Goal: Task Accomplishment & Management: Use online tool/utility

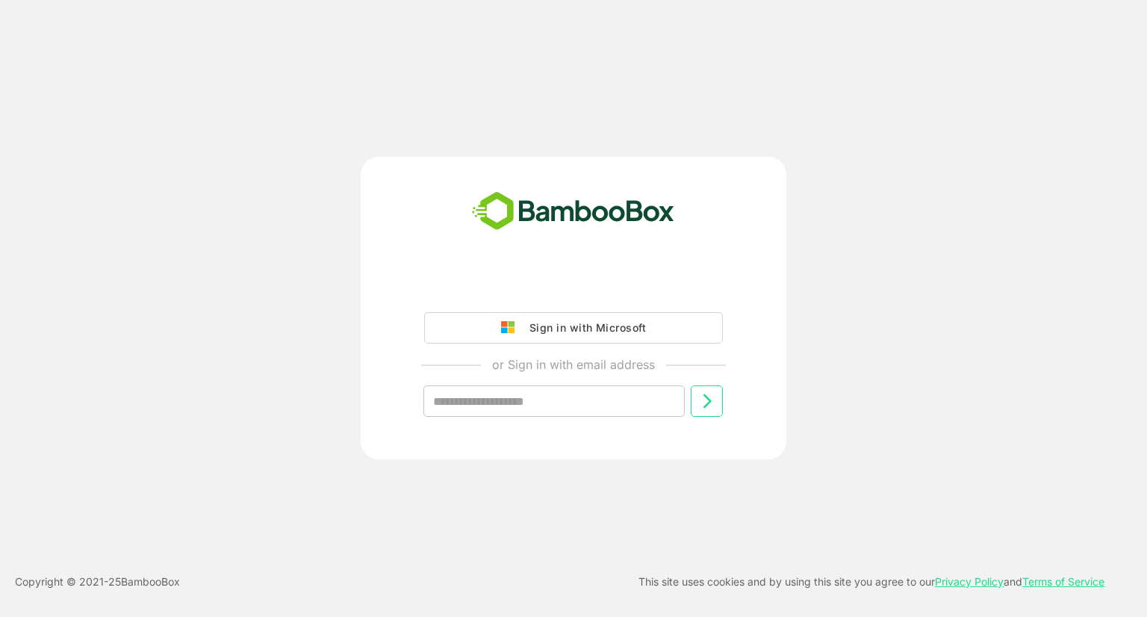
click at [607, 326] on div "Sign in with Microsoft" at bounding box center [584, 327] width 124 height 19
click at [577, 326] on div "Sign in with Microsoft" at bounding box center [584, 327] width 124 height 19
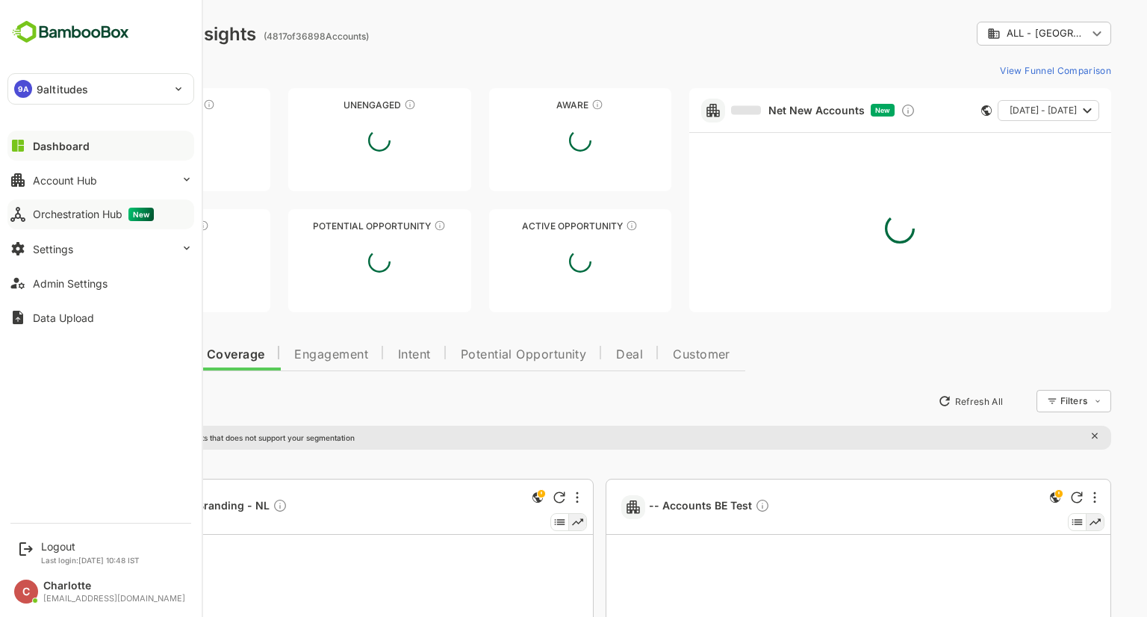
click at [52, 210] on div "Orchestration Hub New" at bounding box center [93, 214] width 121 height 13
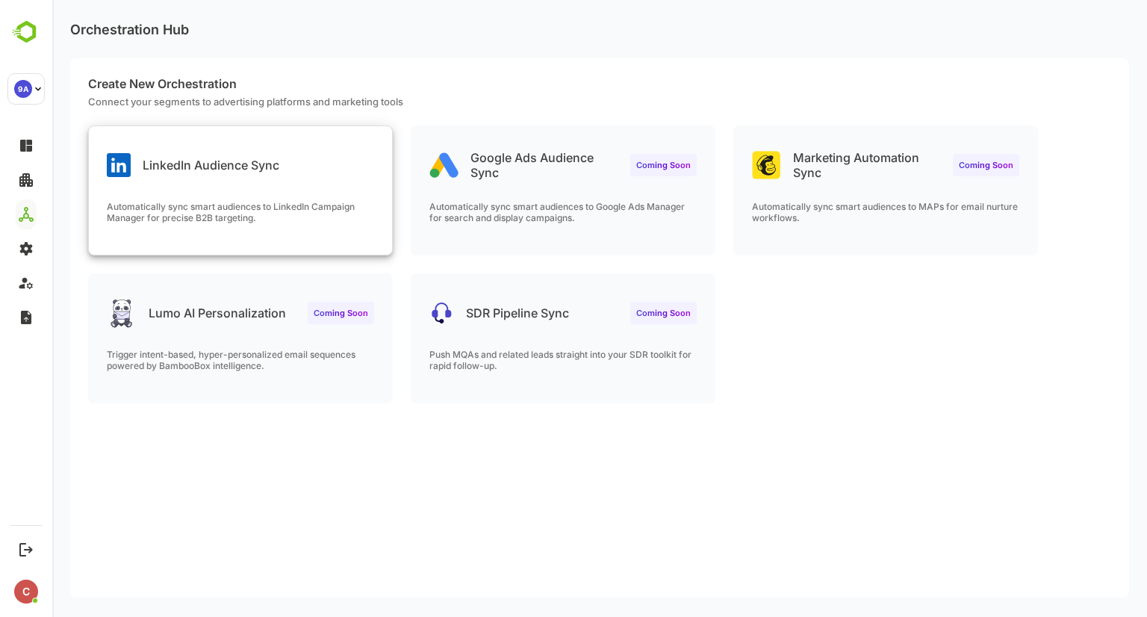
click at [206, 180] on div "LinkedIn Audience Sync Automatically sync smart audiences to LinkedIn Campaign …" at bounding box center [240, 190] width 303 height 128
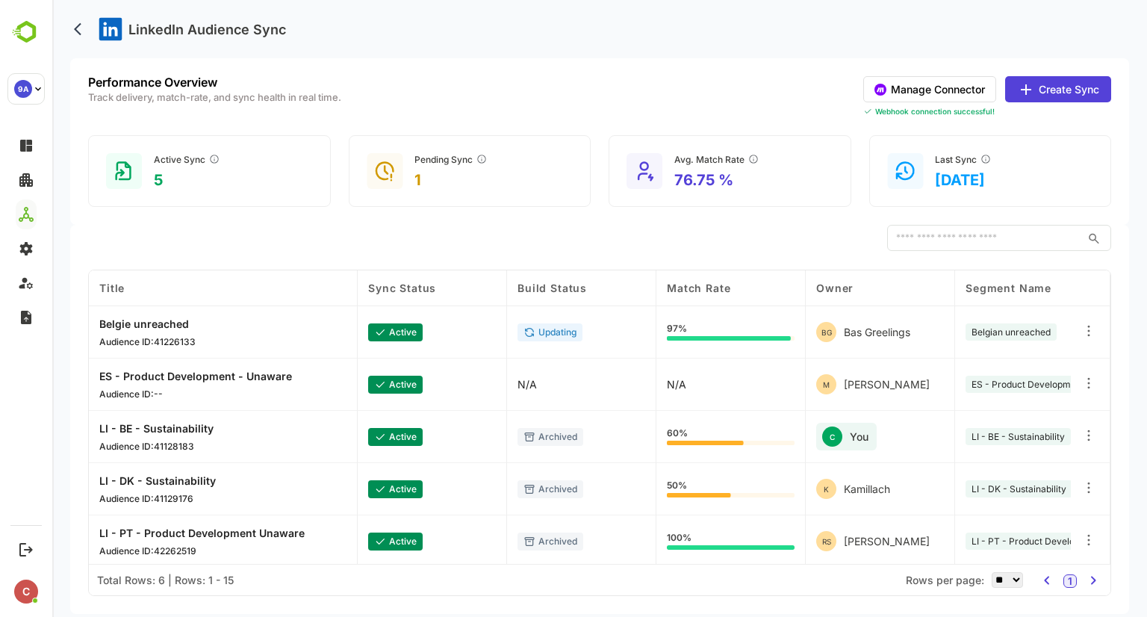
click at [932, 83] on button "Manage Connector" at bounding box center [929, 89] width 133 height 26
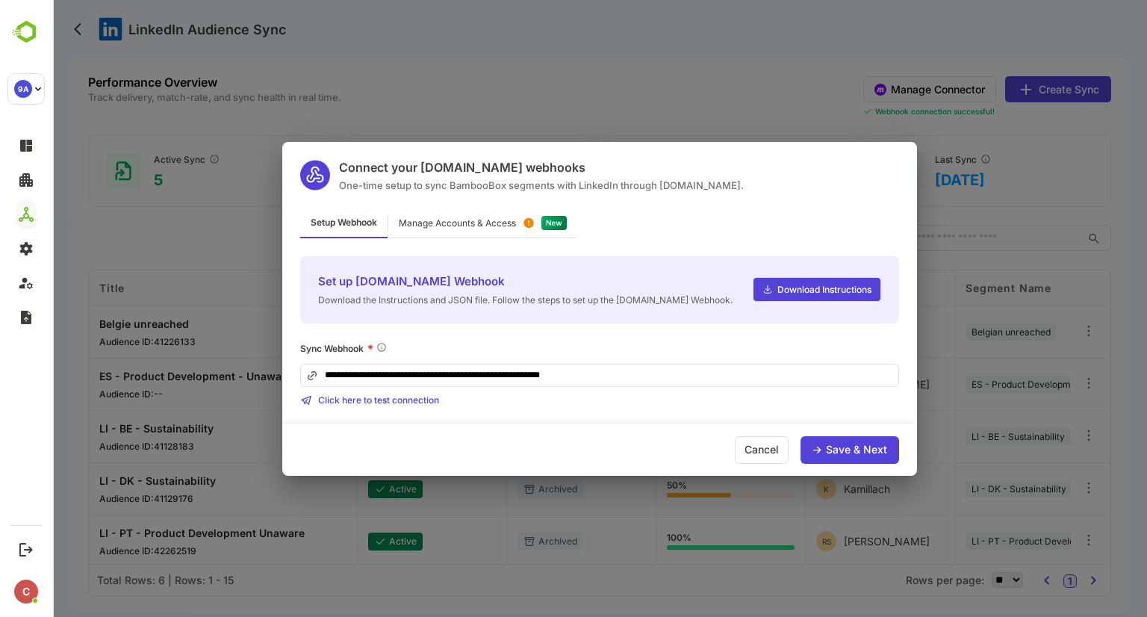
click at [765, 437] on div "Cancel" at bounding box center [762, 450] width 54 height 28
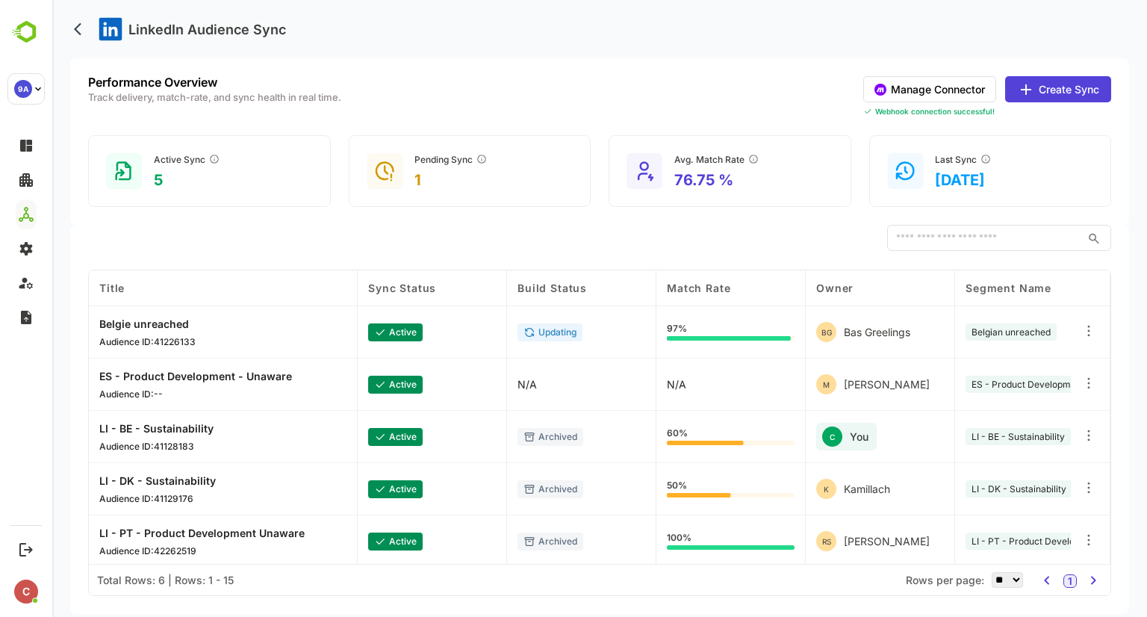
click at [974, 85] on button "Manage Connector" at bounding box center [929, 89] width 133 height 26
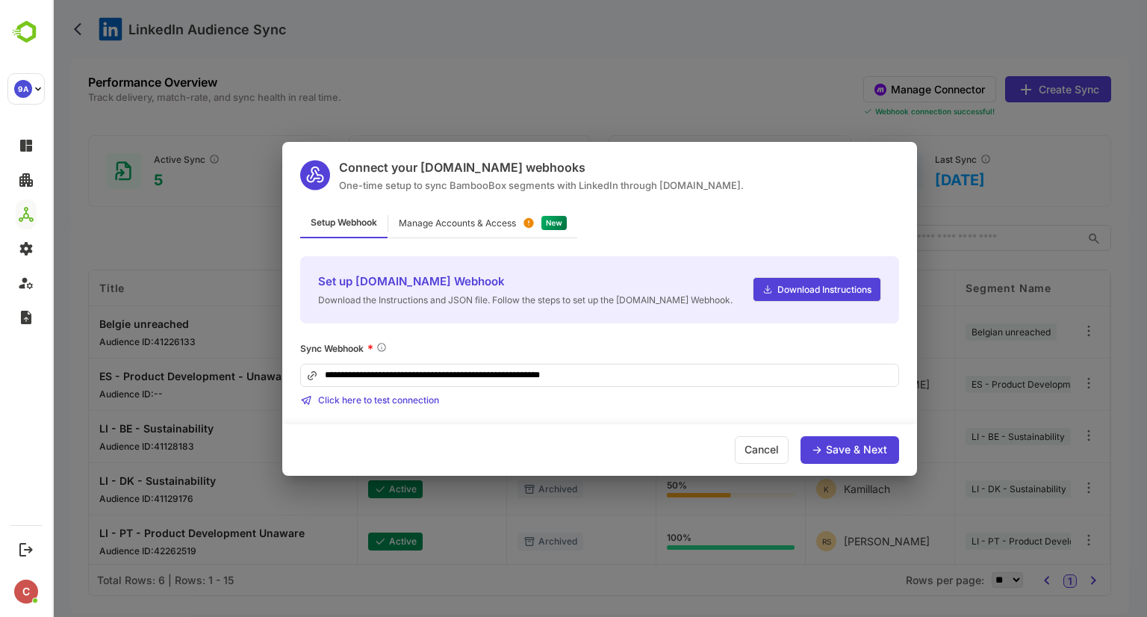
click at [469, 222] on div "Manage Accounts & Access" at bounding box center [457, 223] width 117 height 9
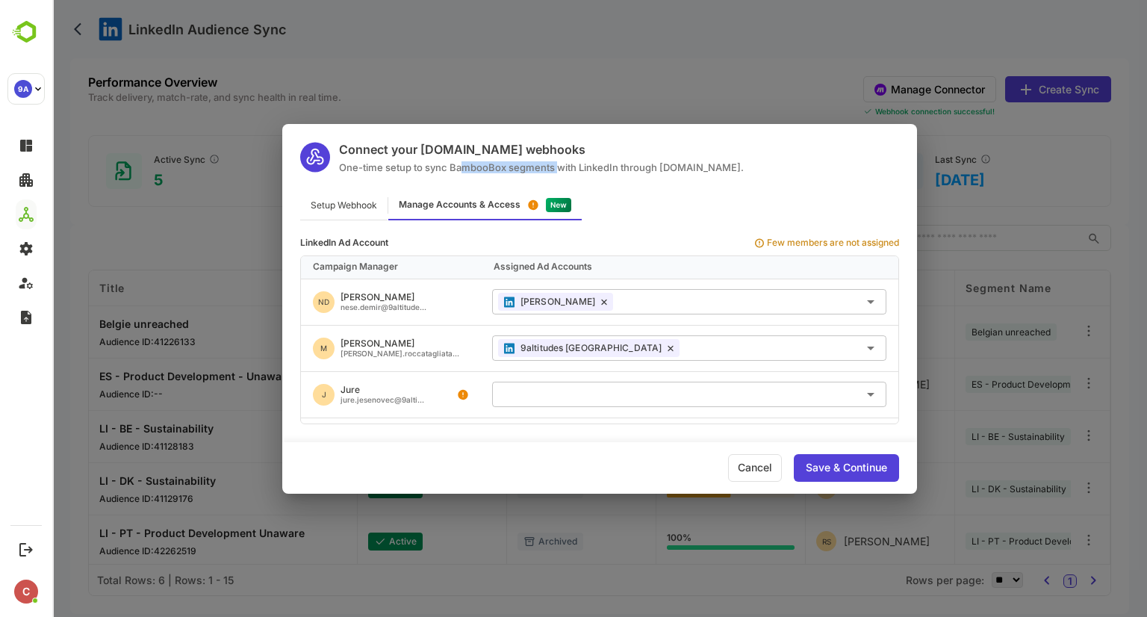
drag, startPoint x: 461, startPoint y: 158, endPoint x: 560, endPoint y: 161, distance: 99.4
click at [560, 161] on div "Connect your [DOMAIN_NAME] webhooks One-time setup to sync BambooBox segments w…" at bounding box center [541, 157] width 405 height 31
click at [692, 90] on div "Connect your [DOMAIN_NAME] webhooks One-time setup to sync BambooBox segments w…" at bounding box center [599, 308] width 1095 height 617
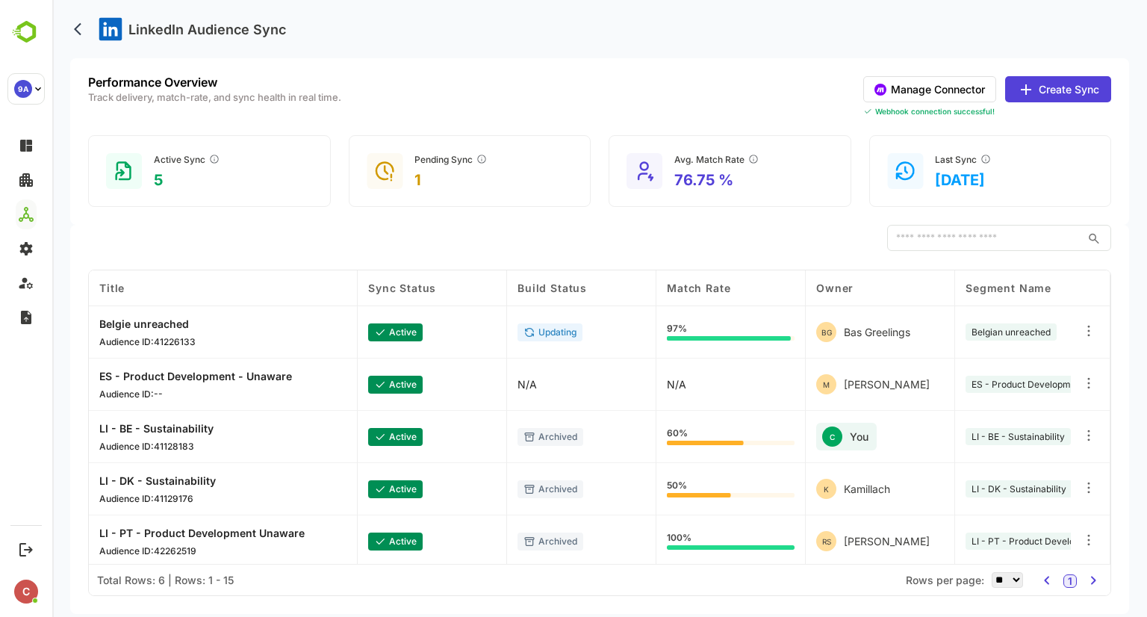
click at [941, 89] on button "Manage Connector" at bounding box center [929, 89] width 133 height 26
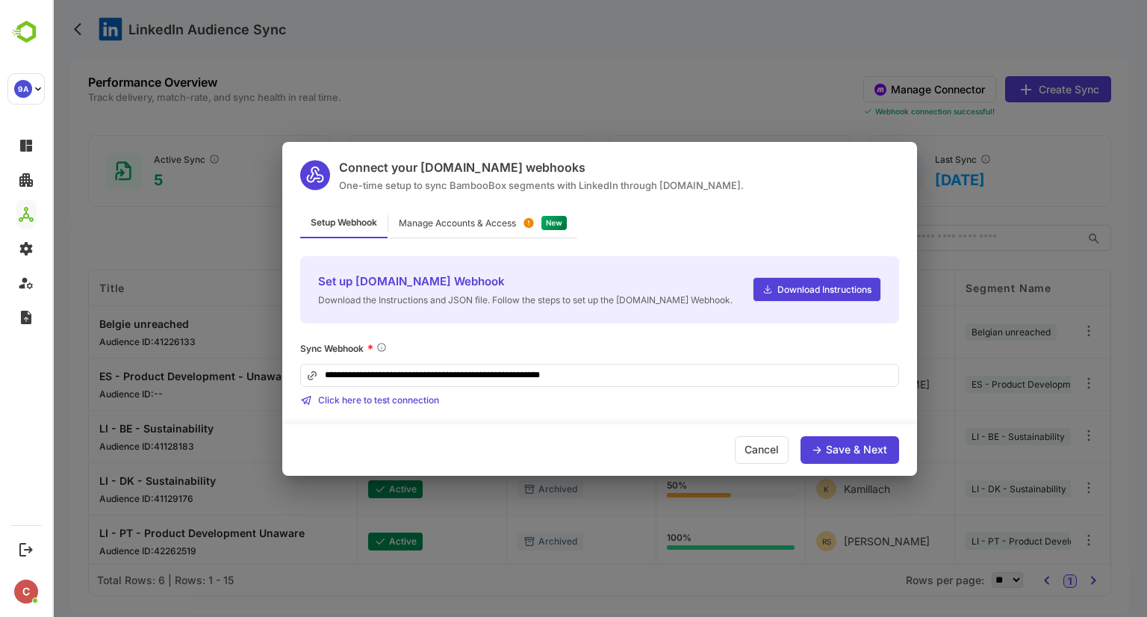
click at [941, 89] on div "**********" at bounding box center [599, 308] width 1095 height 617
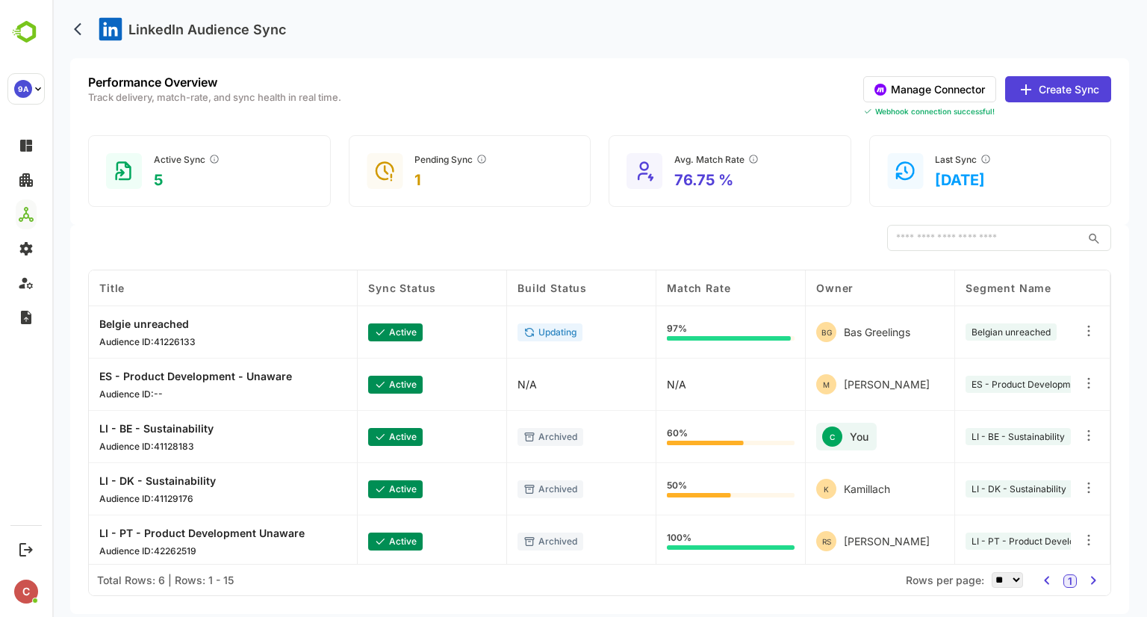
click at [1058, 87] on button "Create Sync" at bounding box center [1058, 89] width 106 height 26
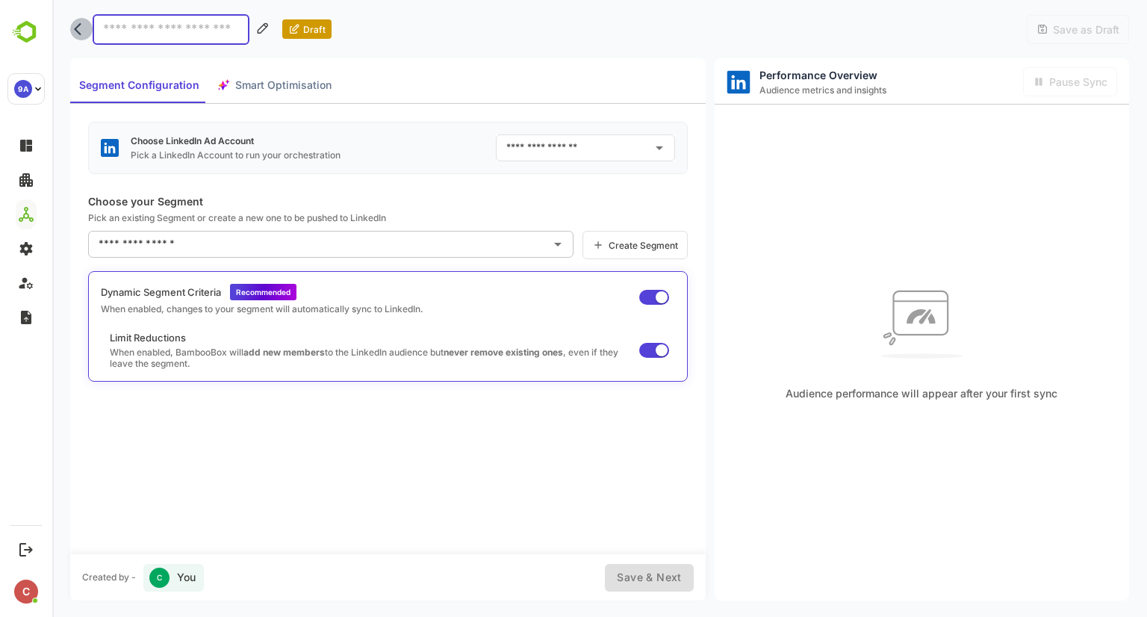
click at [78, 39] on button "back" at bounding box center [81, 29] width 22 height 22
click at [81, 22] on icon "back" at bounding box center [81, 29] width 15 height 15
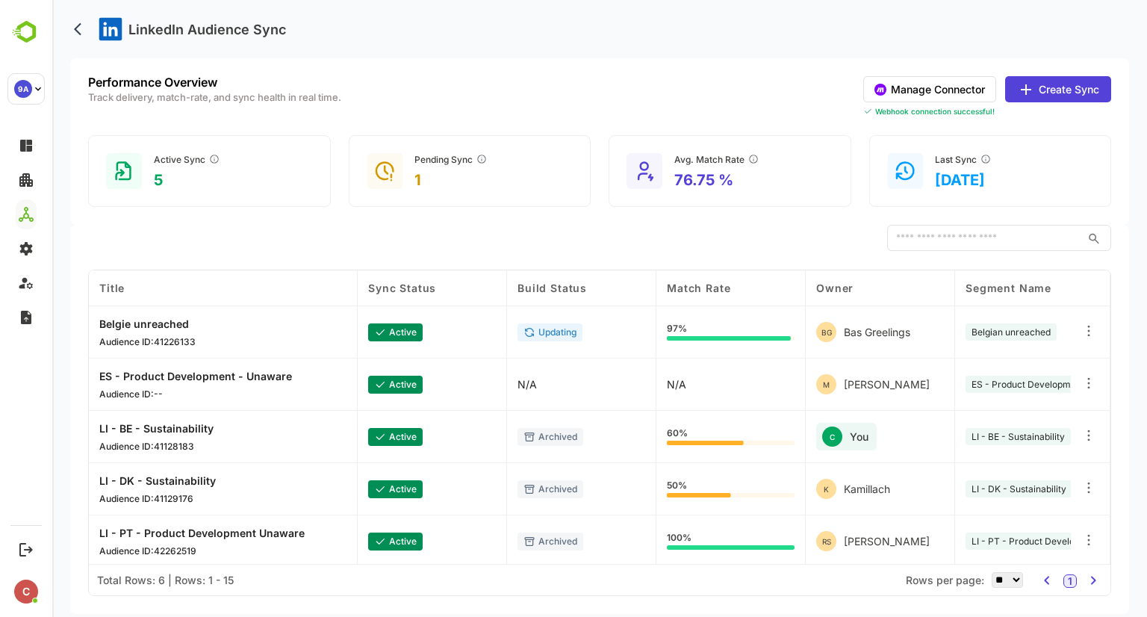
click at [415, 179] on p "1" at bounding box center [451, 180] width 73 height 18
click at [78, 24] on icon "back" at bounding box center [81, 29] width 15 height 15
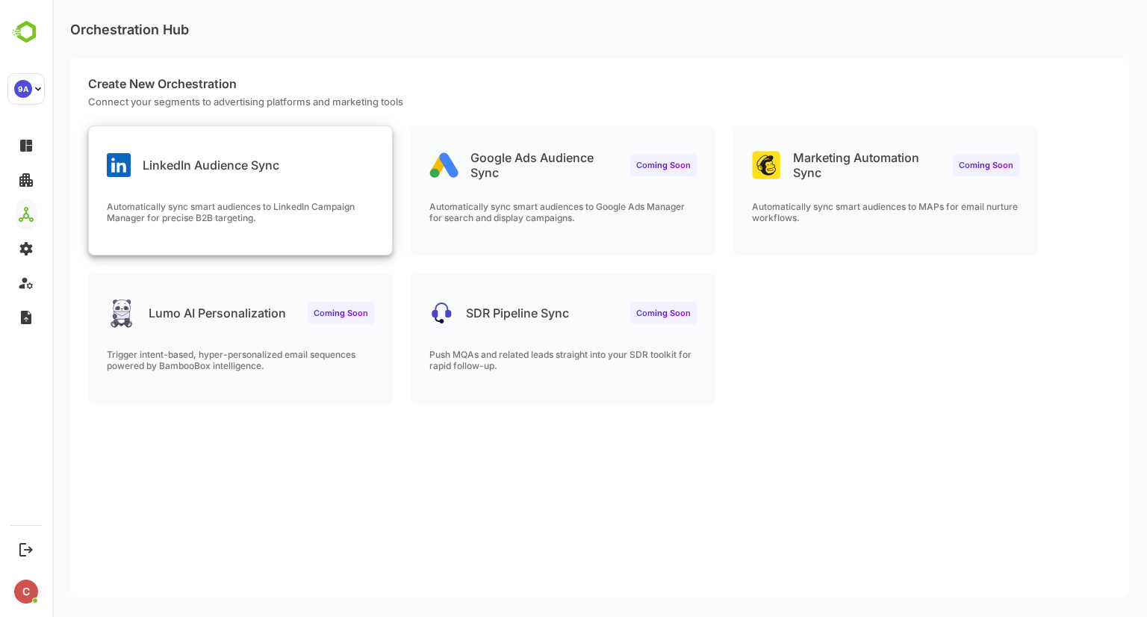
click at [226, 188] on div "LinkedIn Audience Sync Automatically sync smart audiences to LinkedIn Campaign …" at bounding box center [240, 190] width 303 height 128
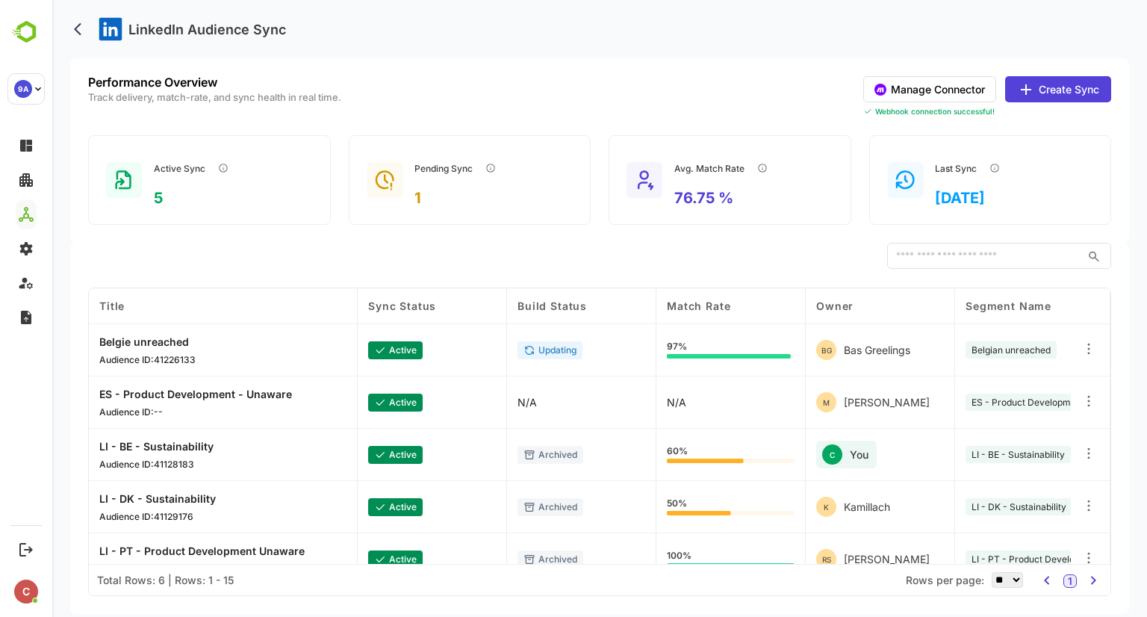
click at [949, 90] on button "Manage Connector" at bounding box center [929, 89] width 133 height 26
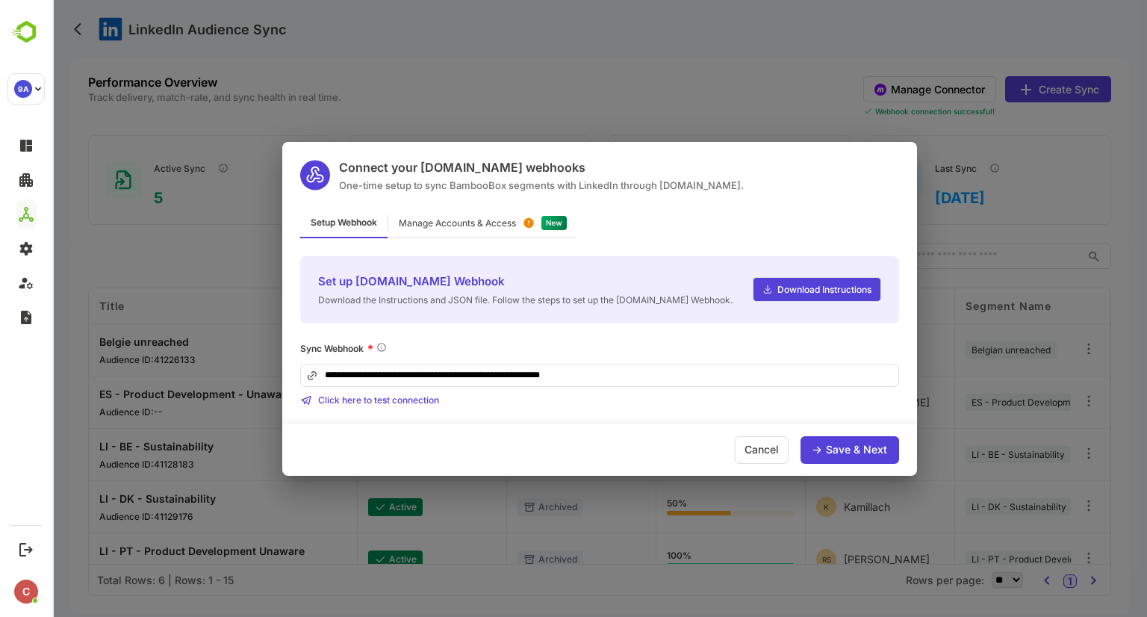
click at [465, 219] on div "Manage Accounts & Access" at bounding box center [457, 223] width 117 height 9
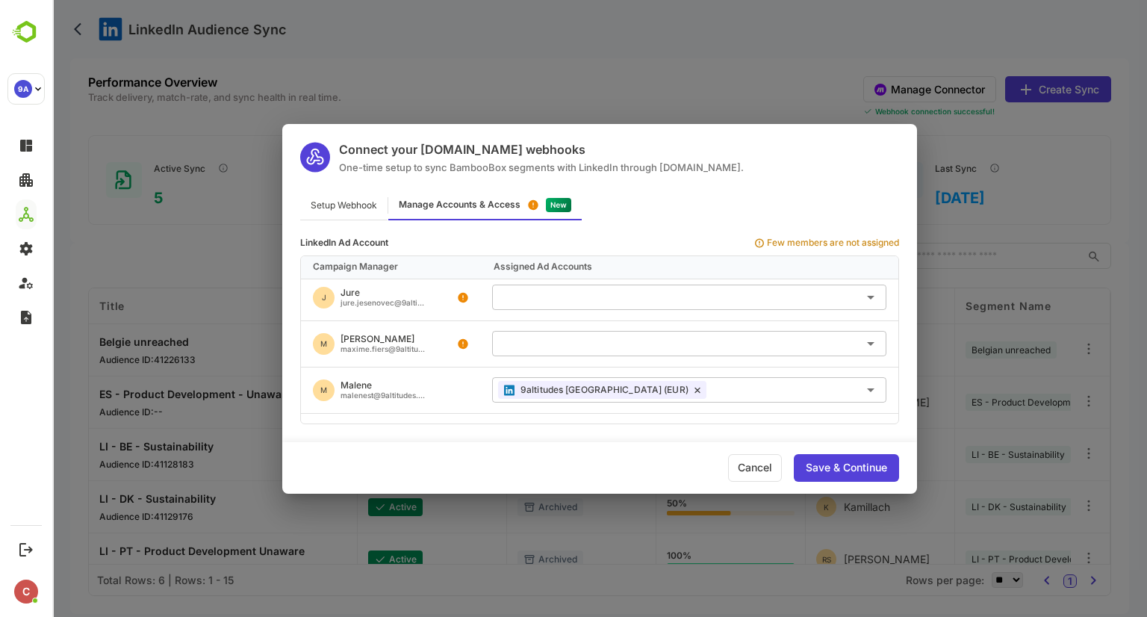
scroll to position [101, 0]
click at [597, 338] on input "text" at bounding box center [689, 339] width 382 height 25
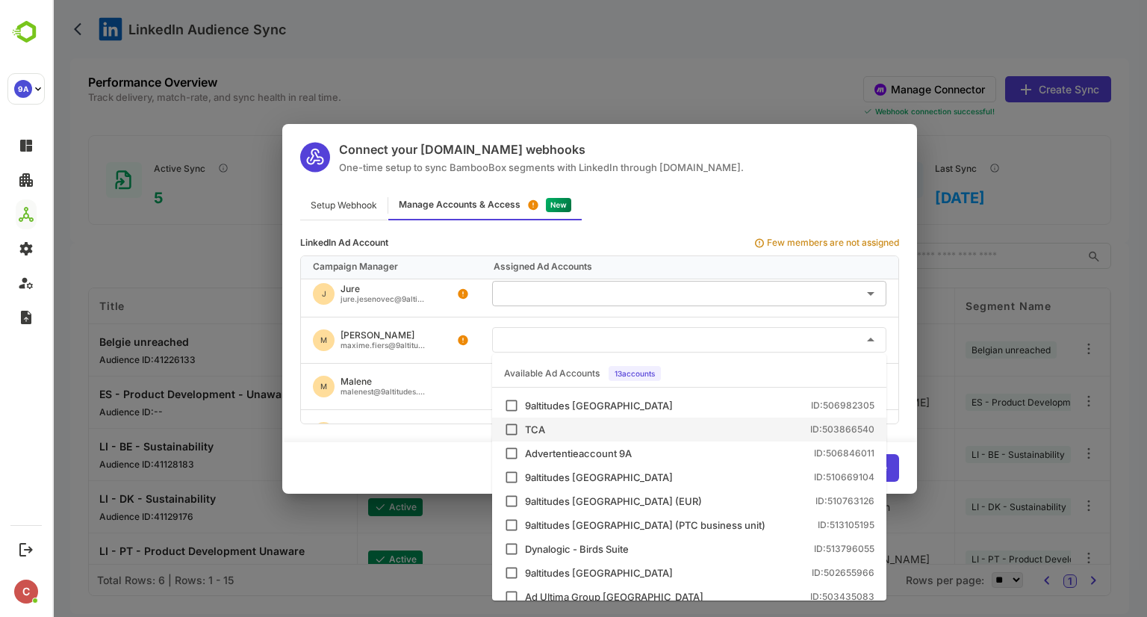
click at [716, 73] on div "Connect your [DOMAIN_NAME] webhooks One-time setup to sync BambooBox segments w…" at bounding box center [599, 308] width 1095 height 617
